Goal: Task Accomplishment & Management: Use online tool/utility

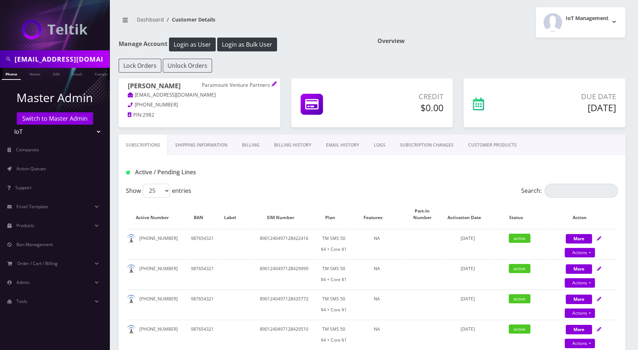
click at [68, 60] on input "mshalhoub@paramountventurepartners.com" at bounding box center [61, 59] width 93 height 14
type input "[PERSON_NAME]"
click at [29, 72] on link "Name" at bounding box center [35, 74] width 18 height 12
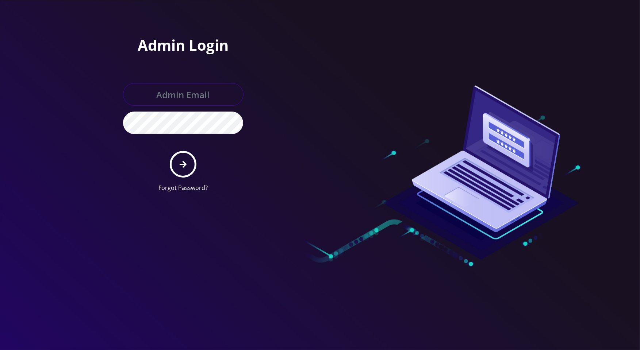
type input "[PERSON_NAME][EMAIL_ADDRESS][DOMAIN_NAME]"
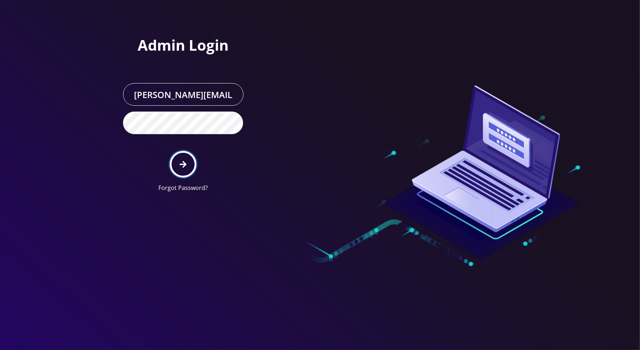
click at [189, 165] on button "submit" at bounding box center [183, 164] width 27 height 27
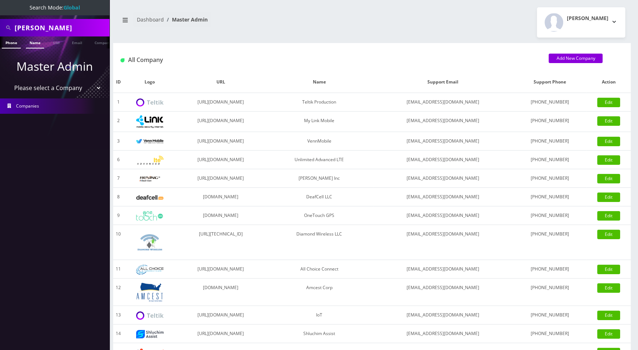
click at [30, 41] on link "Name" at bounding box center [35, 43] width 18 height 12
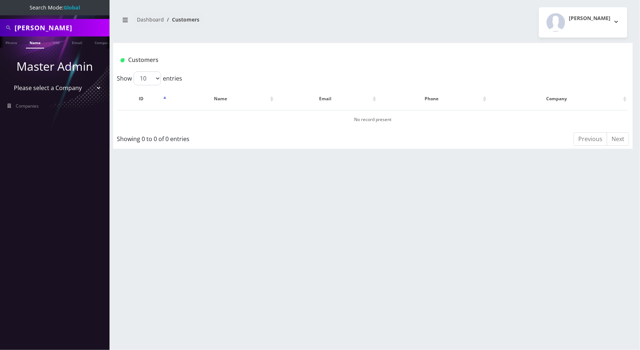
click at [35, 42] on link "Name" at bounding box center [35, 43] width 18 height 12
click at [51, 31] on input "[PERSON_NAME]" at bounding box center [61, 28] width 93 height 14
type input "shak"
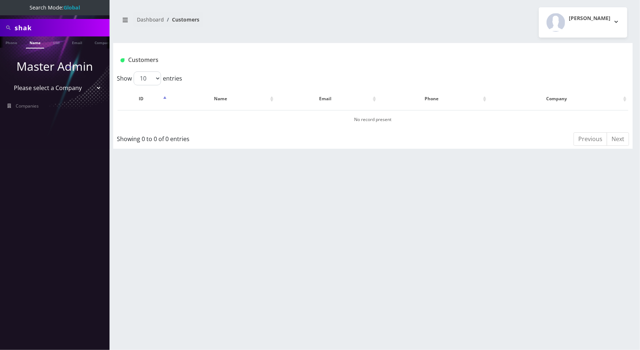
click at [36, 47] on link "Name" at bounding box center [35, 43] width 18 height 12
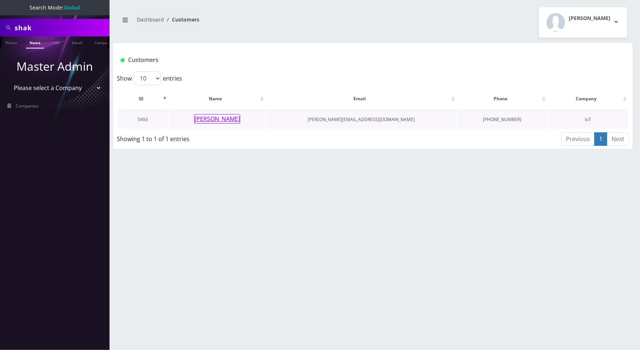
click at [207, 118] on button "David Shak" at bounding box center [217, 118] width 46 height 9
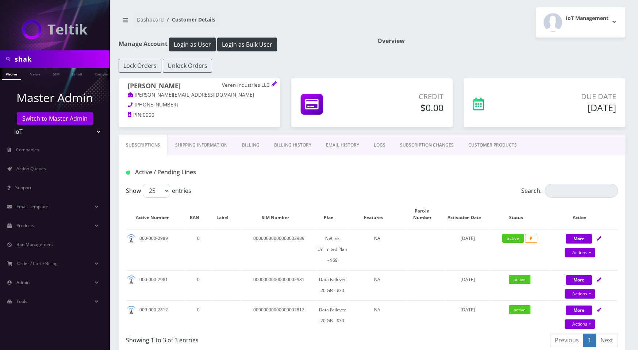
click at [470, 147] on link "CUSTOMER PRODUCTS" at bounding box center [492, 145] width 63 height 21
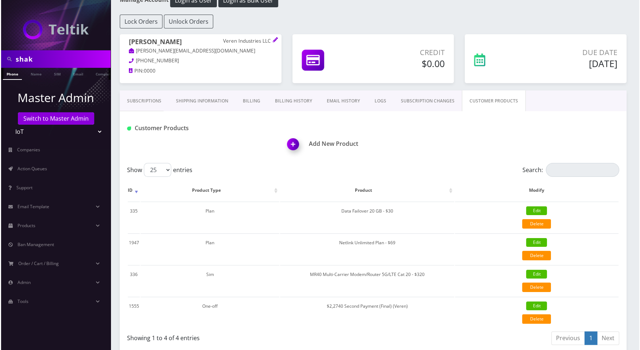
scroll to position [45, 0]
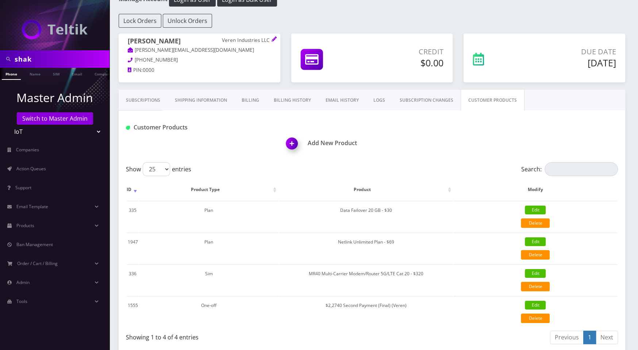
click at [293, 141] on img at bounding box center [294, 146] width 22 height 22
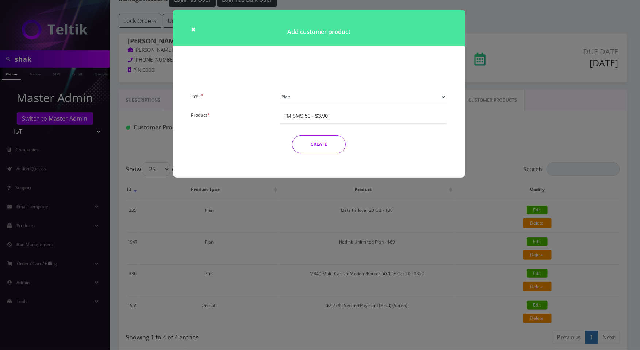
click at [364, 98] on select "Plan Device Sim Addon One-off" at bounding box center [363, 97] width 167 height 14
select select "3"
click at [280, 90] on select "Plan Device Sim Addon One-off" at bounding box center [363, 97] width 167 height 14
click at [357, 116] on div "TMO SMS SIM" at bounding box center [363, 117] width 167 height 14
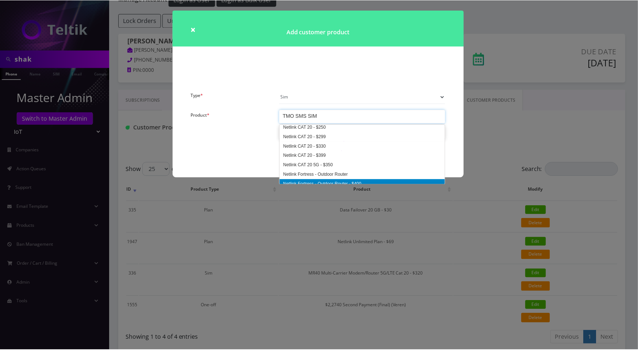
scroll to position [627, 0]
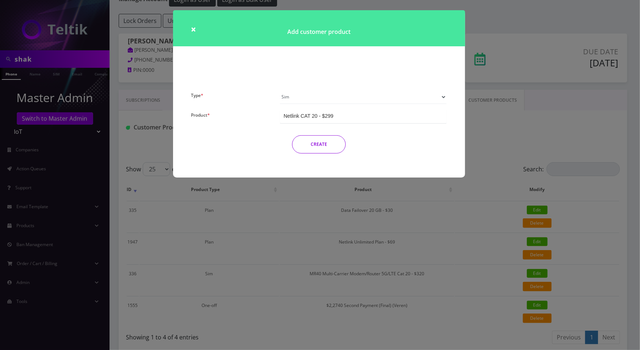
click at [332, 146] on button "CREATE" at bounding box center [319, 144] width 54 height 18
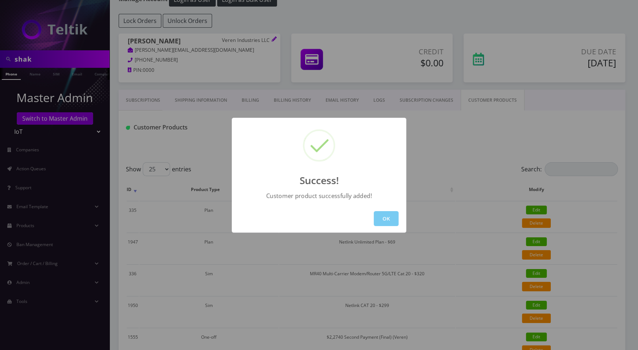
click at [387, 220] on button "OK" at bounding box center [386, 218] width 25 height 15
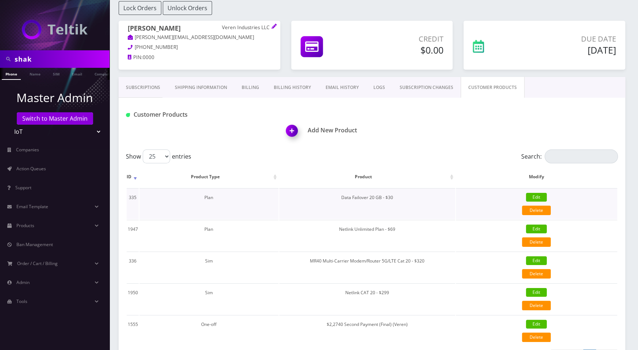
scroll to position [60, 0]
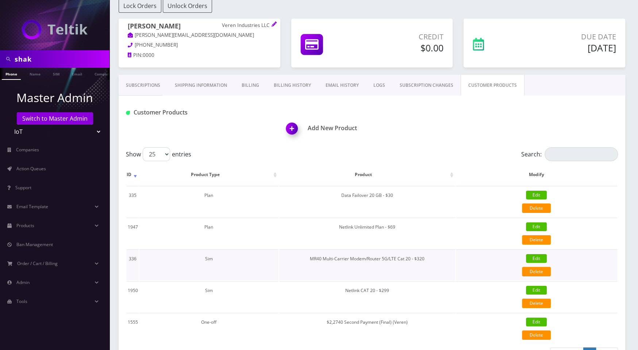
click at [533, 257] on link "Edit" at bounding box center [536, 258] width 21 height 9
select select "3"
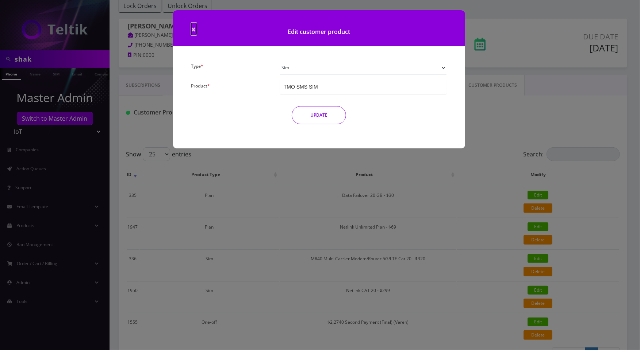
click at [194, 28] on span "×" at bounding box center [193, 29] width 5 height 12
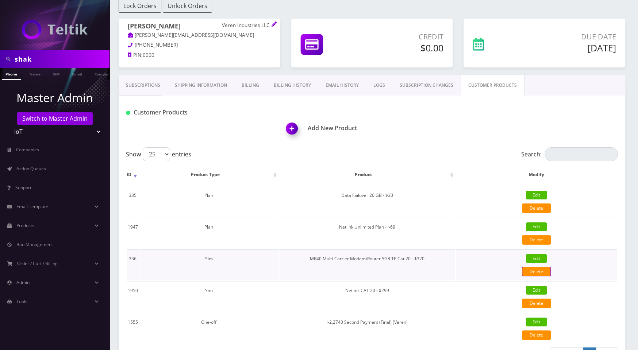
click at [541, 268] on link "Delete" at bounding box center [536, 271] width 29 height 9
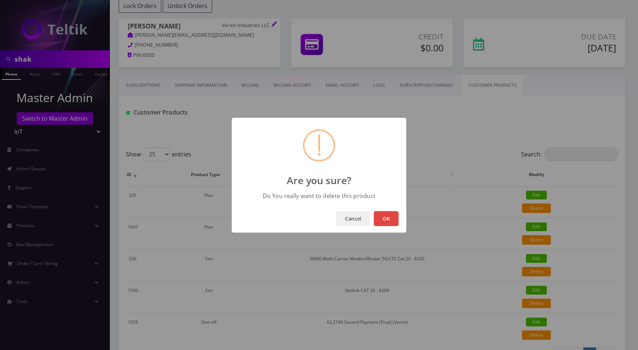
click at [387, 214] on button "OK" at bounding box center [386, 218] width 25 height 15
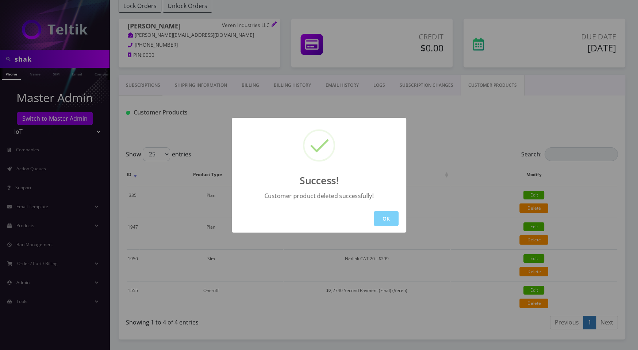
click at [450, 180] on div "Success! Customer product deleted successfully! OK" at bounding box center [319, 175] width 638 height 350
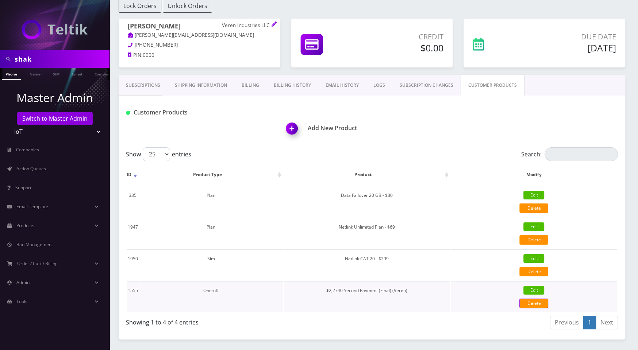
click at [530, 304] on link "Delete" at bounding box center [534, 303] width 29 height 9
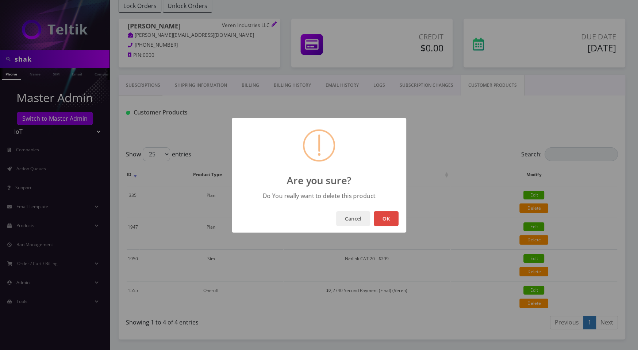
click at [388, 219] on button "OK" at bounding box center [386, 218] width 25 height 15
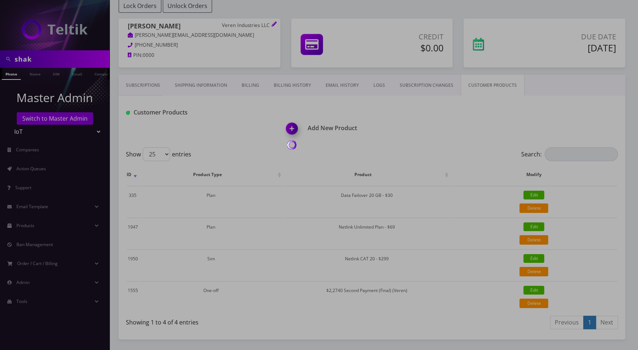
scroll to position [50, 0]
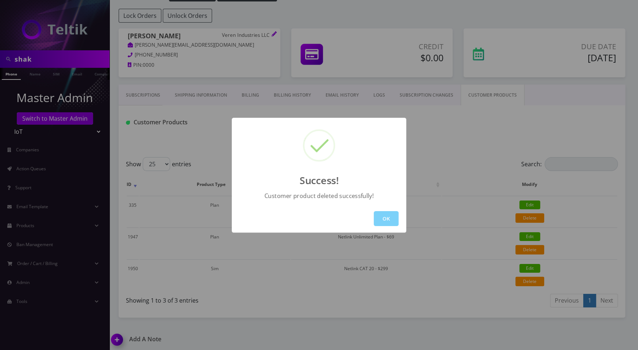
click at [448, 129] on div "Success! Customer product deleted successfully! OK" at bounding box center [319, 175] width 638 height 350
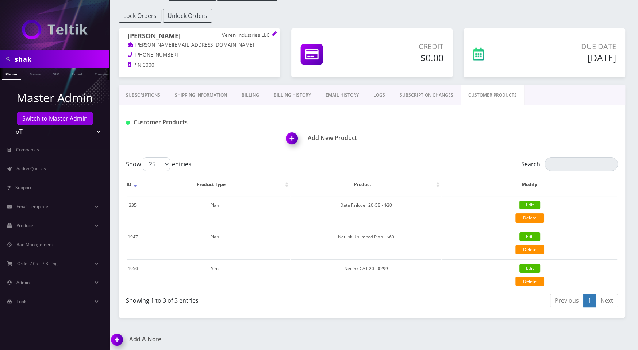
scroll to position [0, 0]
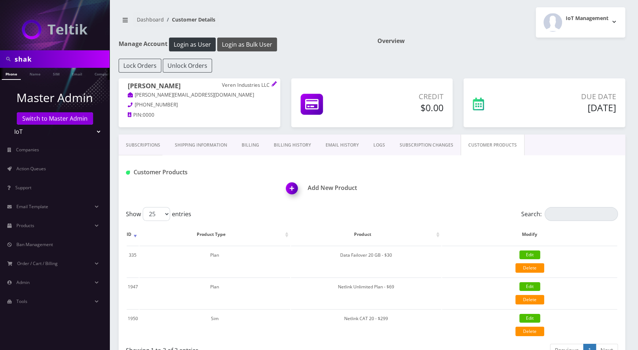
click at [249, 49] on button "Login as Bulk User" at bounding box center [247, 45] width 60 height 14
